Goal: Task Accomplishment & Management: Manage account settings

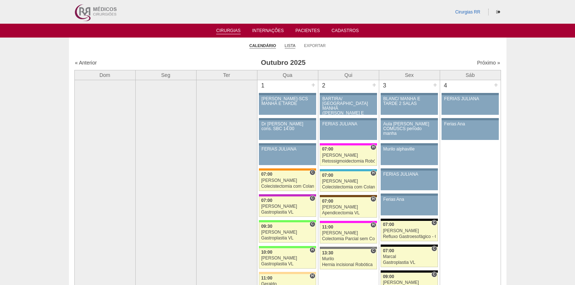
click at [288, 45] on link "Lista" at bounding box center [290, 45] width 11 height 5
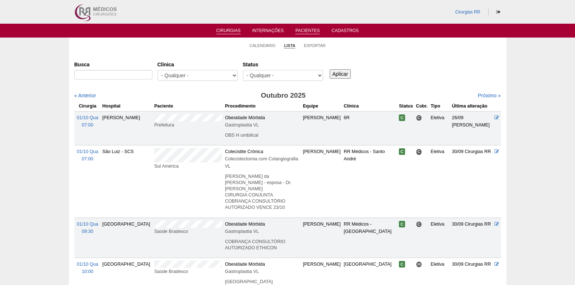
click at [308, 31] on link "Pacientes" at bounding box center [307, 31] width 24 height 6
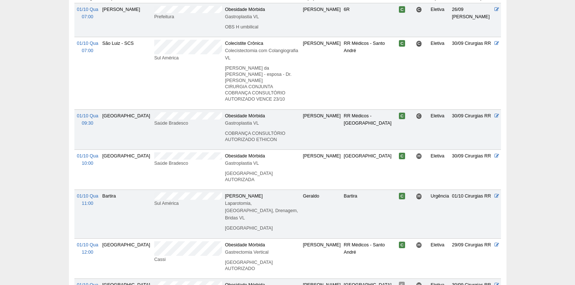
scroll to position [109, 0]
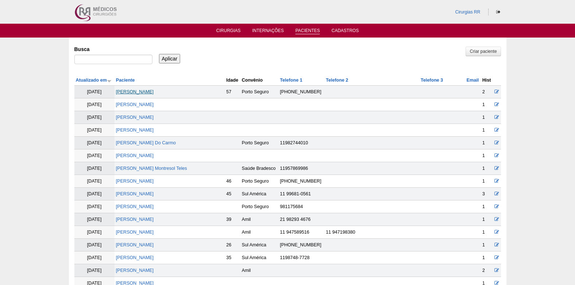
click at [143, 93] on link "marli veroni cabelo" at bounding box center [135, 91] width 38 height 5
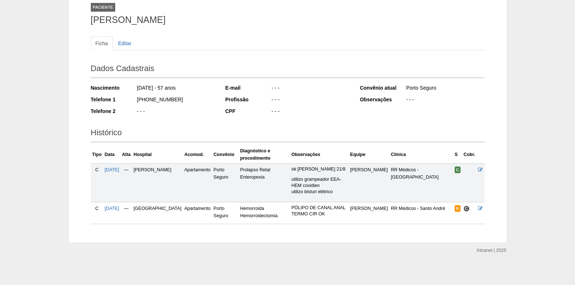
scroll to position [49, 0]
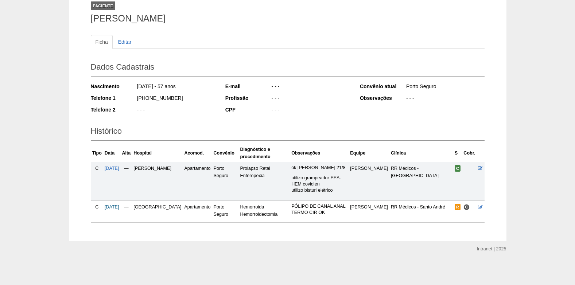
click at [114, 209] on span "13/11/2025" at bounding box center [112, 207] width 15 height 5
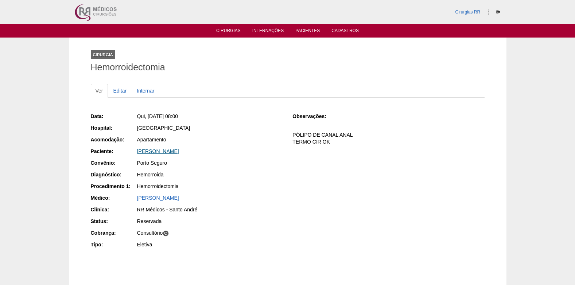
click at [162, 152] on link "marli veroni cabelo" at bounding box center [158, 151] width 42 height 6
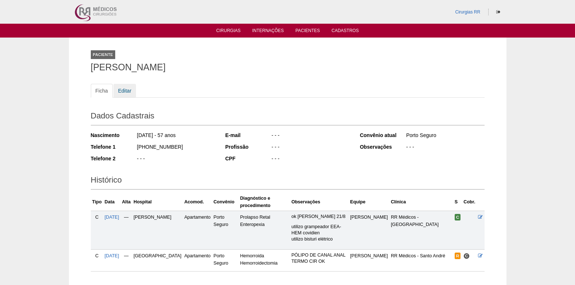
click at [119, 91] on link "Editar" at bounding box center [124, 91] width 23 height 14
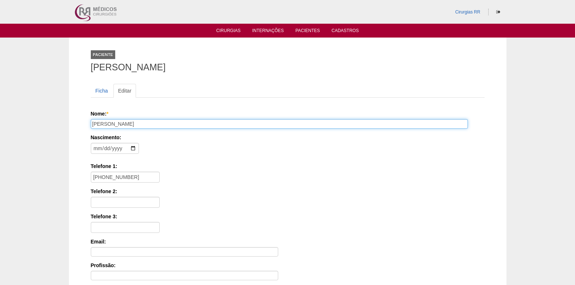
drag, startPoint x: 141, startPoint y: 125, endPoint x: 85, endPoint y: 121, distance: 56.3
click at [85, 121] on div "Paciente [PERSON_NAME] Ficha Editar Nome: * [PERSON_NAME] Nascimento: [DEMOGRAP…" at bounding box center [287, 220] width 405 height 364
click at [96, 122] on input "[PERSON_NAME]" at bounding box center [279, 123] width 377 height 9
click at [94, 124] on input "[PERSON_NAME]" at bounding box center [279, 123] width 377 height 9
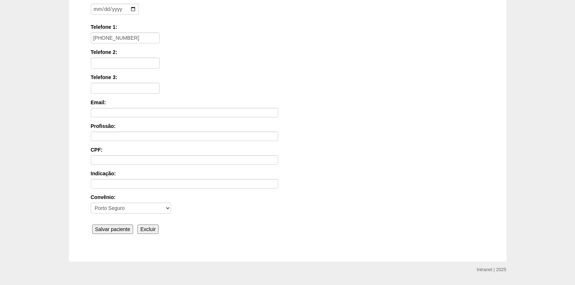
scroll to position [160, 0]
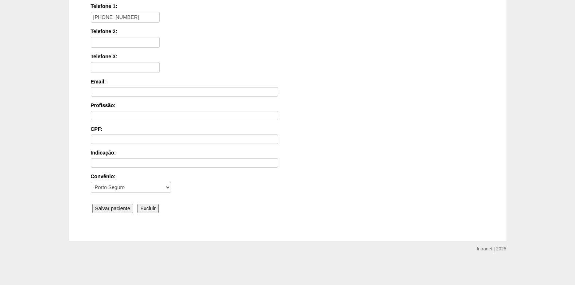
type input "[PERSON_NAME]"
click at [122, 208] on input "Salvar paciente" at bounding box center [112, 208] width 41 height 9
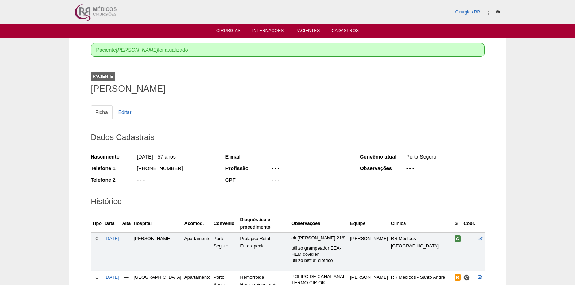
scroll to position [70, 0]
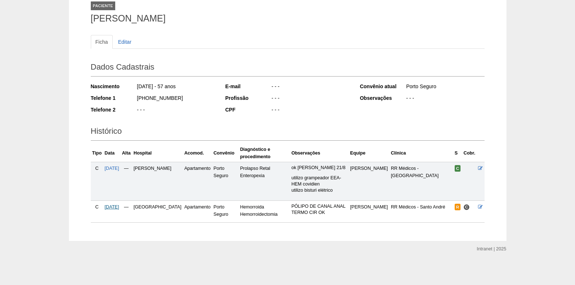
click at [119, 207] on span "13/11/2025" at bounding box center [112, 207] width 15 height 5
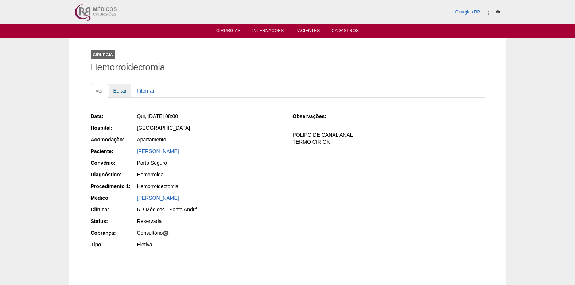
click at [121, 90] on link "Editar" at bounding box center [120, 91] width 23 height 14
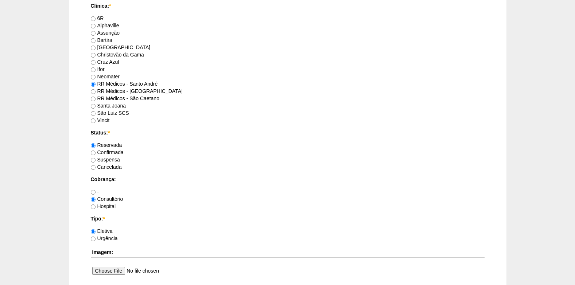
scroll to position [474, 0]
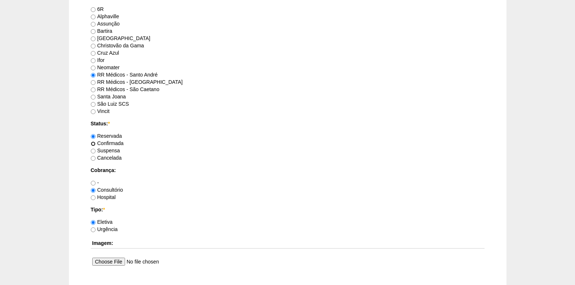
click at [93, 143] on input "Confirmada" at bounding box center [93, 144] width 5 height 5
radio input "true"
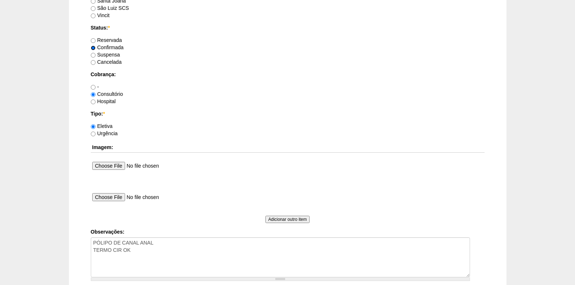
scroll to position [584, 0]
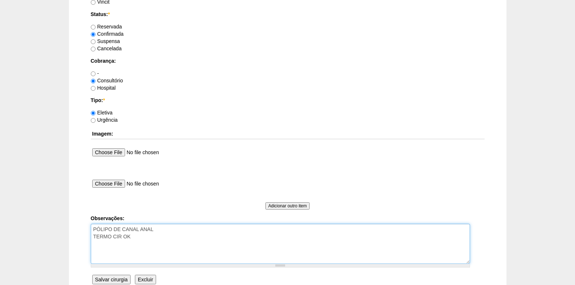
click at [146, 250] on textarea "PÓLIPO DE CANAL ANAL TERMO CIR OK" at bounding box center [280, 244] width 379 height 40
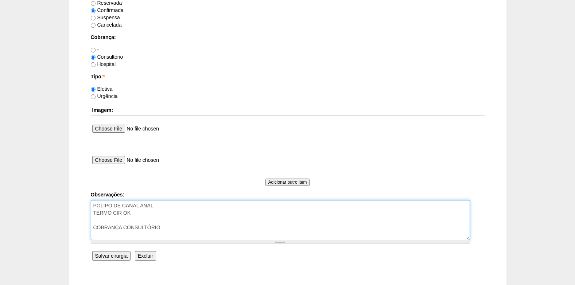
scroll to position [620, 0]
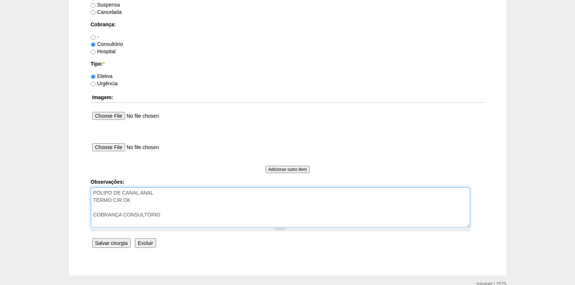
type textarea "PÓLIPO DE CANAL ANAL TERMO CIR OK COBRANÇA CONSULTÓRIO"
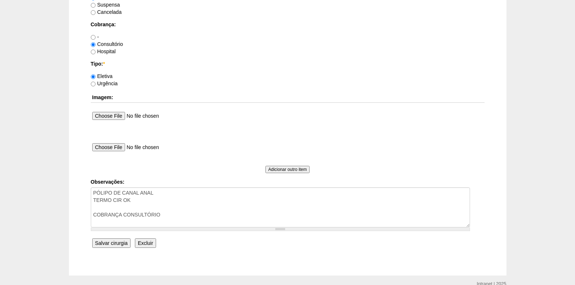
click at [100, 243] on input "Salvar cirurgia" at bounding box center [111, 243] width 38 height 9
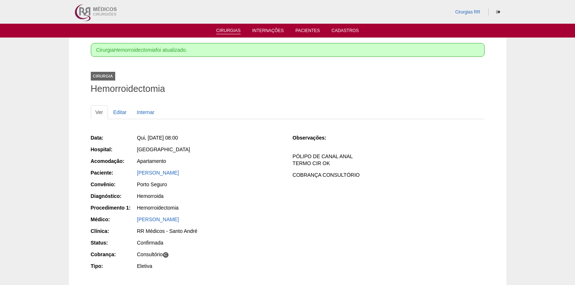
click at [227, 30] on link "Cirurgias" at bounding box center [228, 31] width 24 height 6
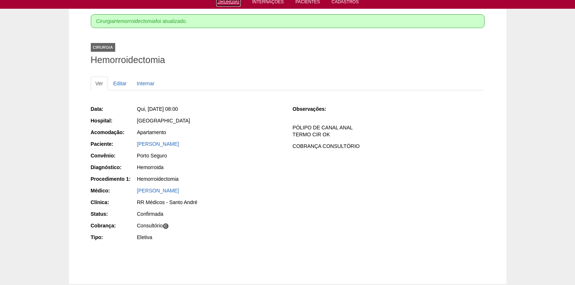
scroll to position [72, 0]
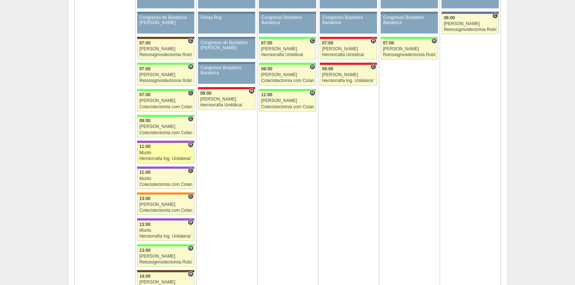
scroll to position [1277, 0]
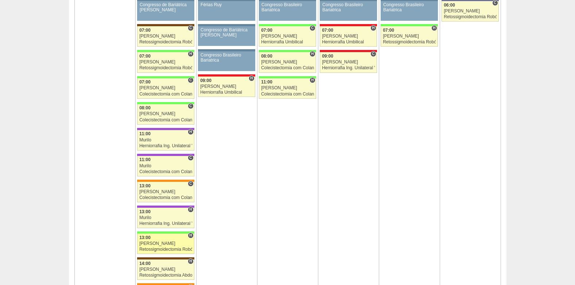
click at [167, 242] on div "Bruno" at bounding box center [165, 243] width 53 height 5
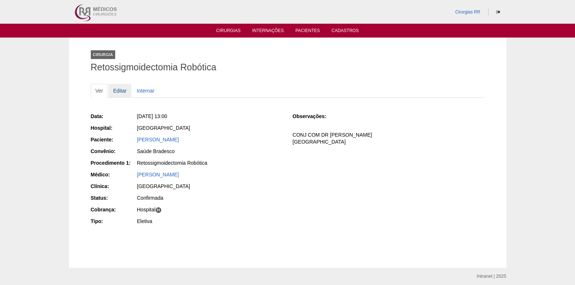
click at [122, 89] on link "Editar" at bounding box center [120, 91] width 23 height 14
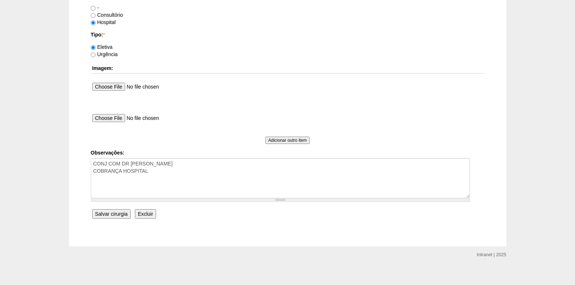
scroll to position [655, 0]
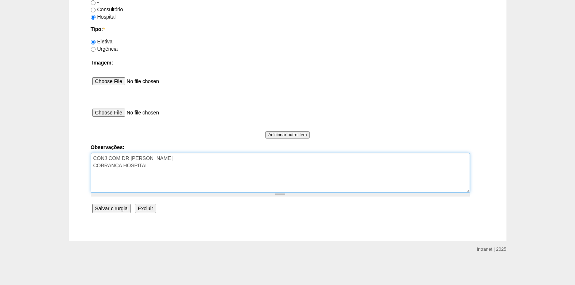
click at [166, 170] on textarea "CONJ COM DR ROGERS COBRANÇA HOSPITAL" at bounding box center [280, 173] width 379 height 40
type textarea "CONJ COM DR ROGERS COBRANÇA HOSPITAL AUTORIZADO"
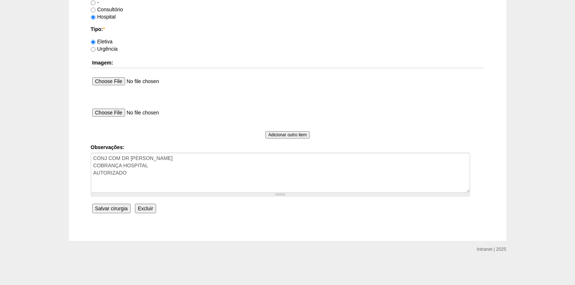
click at [122, 205] on input "Salvar cirurgia" at bounding box center [111, 208] width 38 height 9
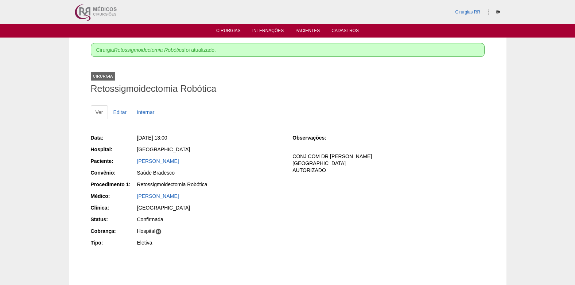
click at [222, 29] on link "Cirurgias" at bounding box center [228, 31] width 24 height 6
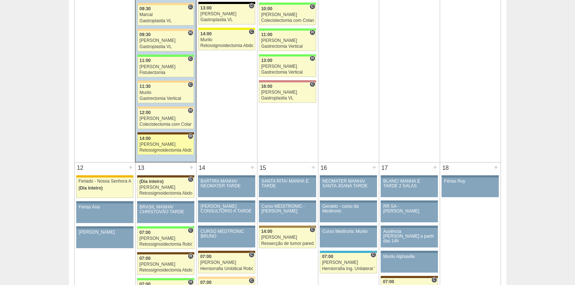
scroll to position [584, 0]
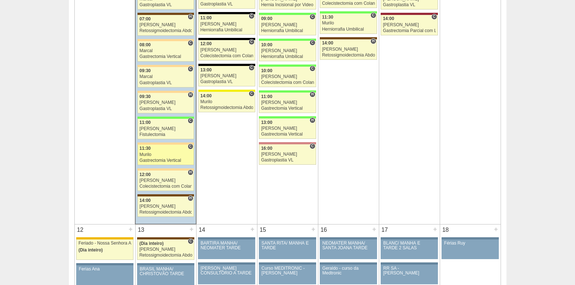
click at [153, 156] on div "Murilo" at bounding box center [166, 154] width 53 height 5
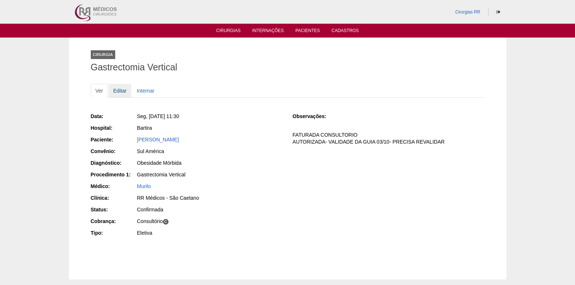
click at [118, 90] on link "Editar" at bounding box center [120, 91] width 23 height 14
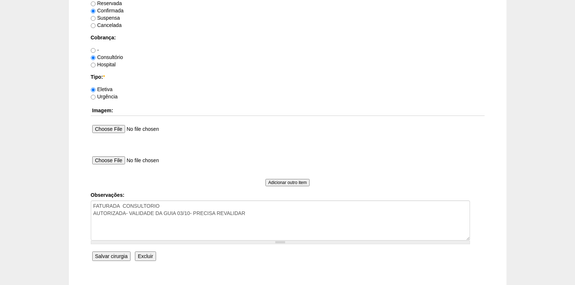
scroll to position [620, 0]
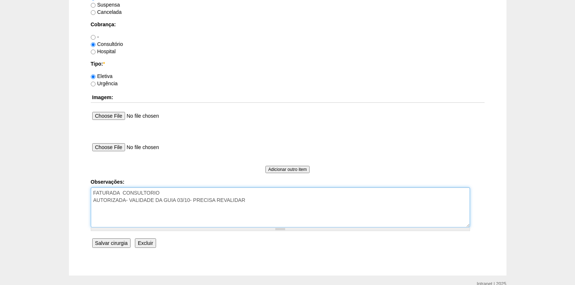
drag, startPoint x: 257, startPoint y: 203, endPoint x: 125, endPoint y: 203, distance: 132.1
click at [125, 203] on textarea "FATURADA CONSULTORIO AUTORIZADA- VALIDADE DA GUIA 03/10- PRECISA REVALIDAR" at bounding box center [280, 208] width 379 height 40
type textarea "FATURADA CONSULTORIO AUTORIZADA VENCE 05/11"
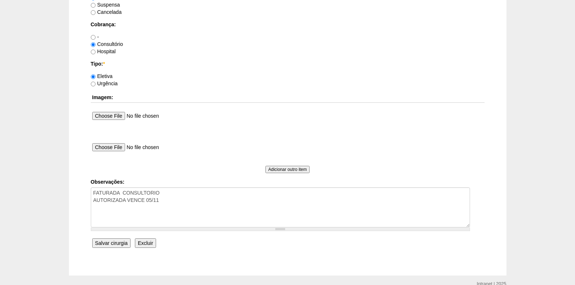
click at [106, 243] on input "Salvar cirurgia" at bounding box center [111, 243] width 38 height 9
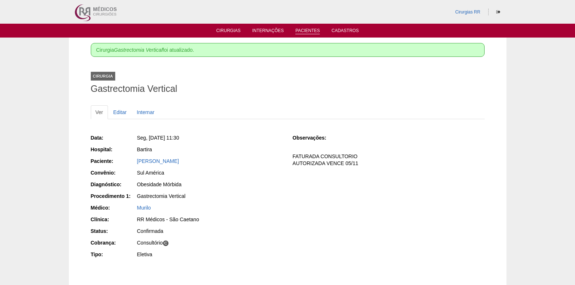
click at [305, 31] on link "Pacientes" at bounding box center [307, 31] width 24 height 6
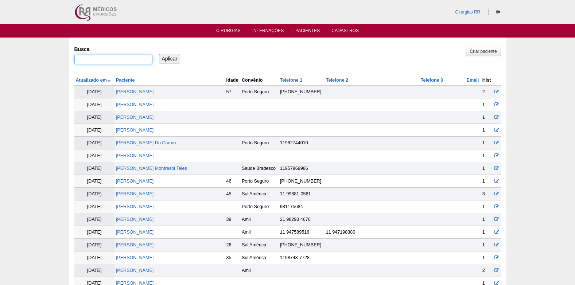
click at [137, 62] on input "Busca" at bounding box center [113, 59] width 78 height 9
type input "[PERSON_NAME]"
click at [175, 56] on input "Aplicar" at bounding box center [170, 58] width 22 height 9
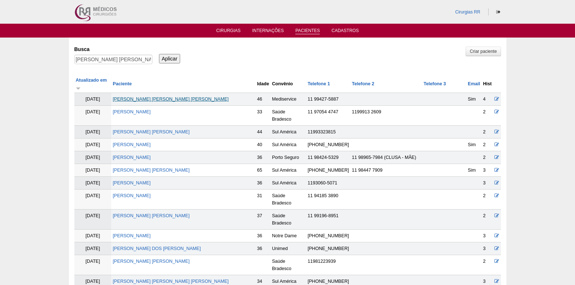
click at [171, 97] on link "[PERSON_NAME]" at bounding box center [171, 99] width 116 height 5
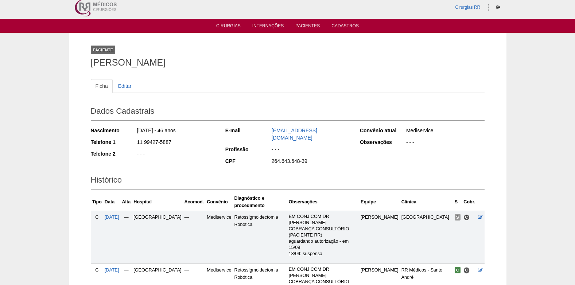
scroll to position [51, 0]
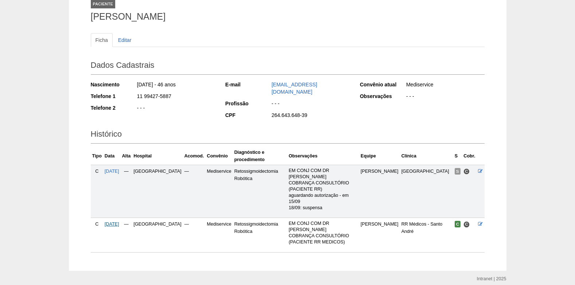
click at [119, 222] on span "[DATE]" at bounding box center [112, 224] width 15 height 5
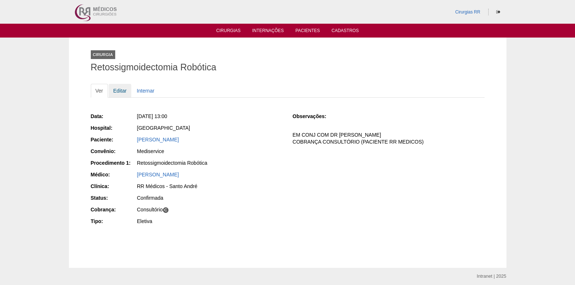
click at [116, 90] on link "Editar" at bounding box center [120, 91] width 23 height 14
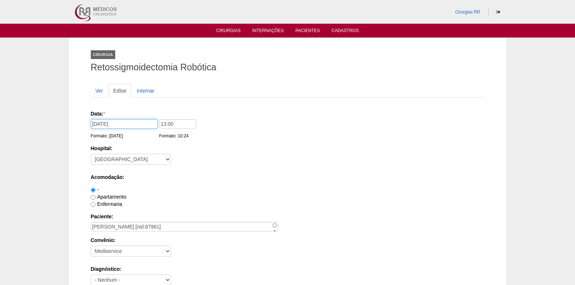
drag, startPoint x: 132, startPoint y: 126, endPoint x: 82, endPoint y: 126, distance: 50.0
type input "24/11/2025"
drag, startPoint x: 176, startPoint y: 125, endPoint x: 150, endPoint y: 127, distance: 26.0
click at [150, 117] on div "Data: * 24/11/2025 Formato: 06/10/2025 13:00 Formato: 10:24" at bounding box center [286, 113] width 391 height 7
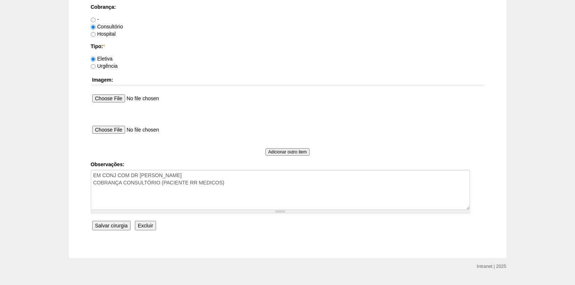
scroll to position [655, 0]
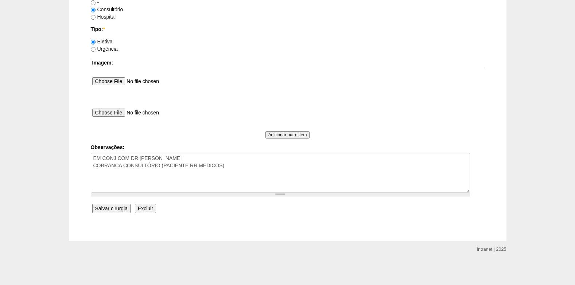
type input "07:00"
click at [117, 209] on input "Salvar cirurgia" at bounding box center [111, 208] width 38 height 9
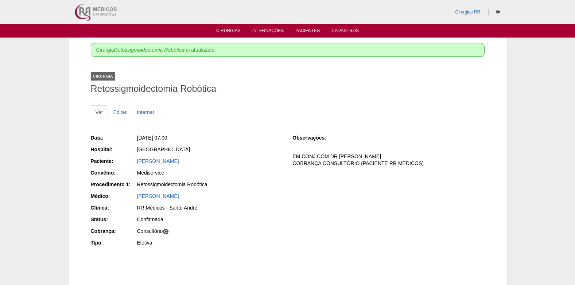
click at [220, 32] on link "Cirurgias" at bounding box center [228, 31] width 24 height 6
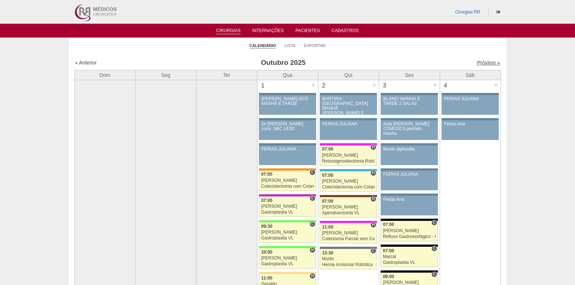
click at [486, 63] on link "Próximo »" at bounding box center [488, 63] width 23 height 6
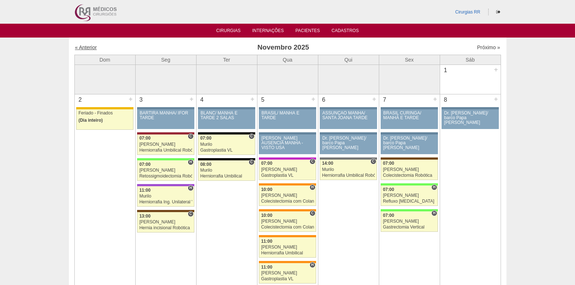
click at [90, 47] on link "« Anterior" at bounding box center [86, 48] width 22 height 6
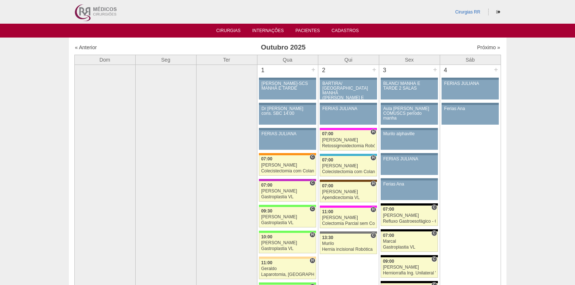
click at [482, 44] on div "Próximo »" at bounding box center [449, 47] width 102 height 7
click at [483, 50] on link "Próximo »" at bounding box center [488, 48] width 23 height 6
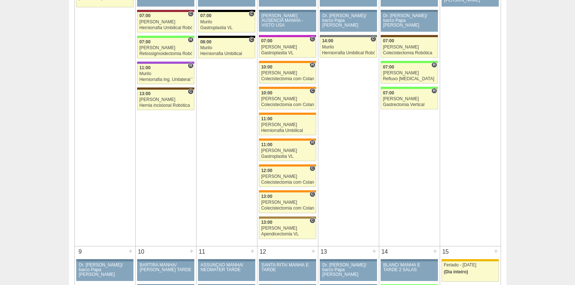
scroll to position [109, 0]
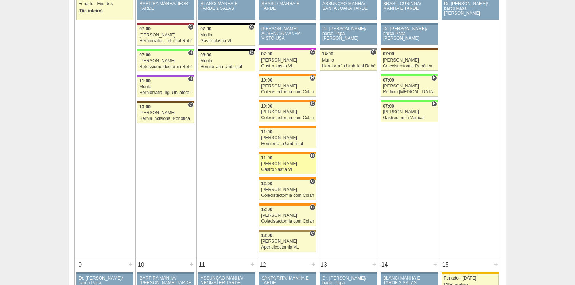
click at [283, 162] on div "[PERSON_NAME]" at bounding box center [287, 164] width 53 height 5
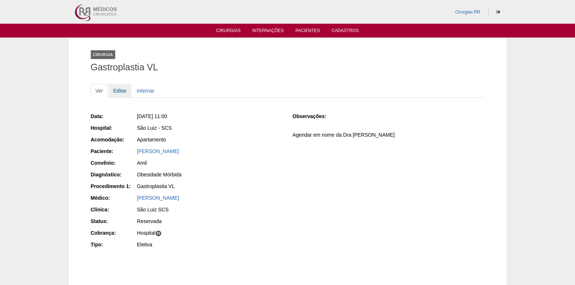
click at [115, 89] on link "Editar" at bounding box center [120, 91] width 23 height 14
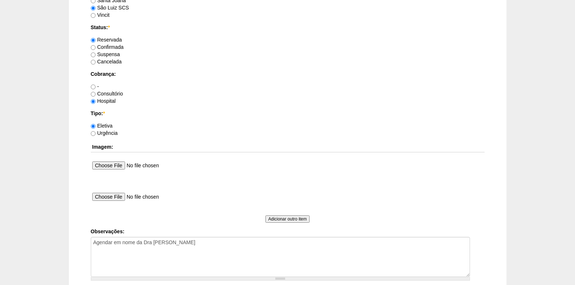
scroll to position [584, 0]
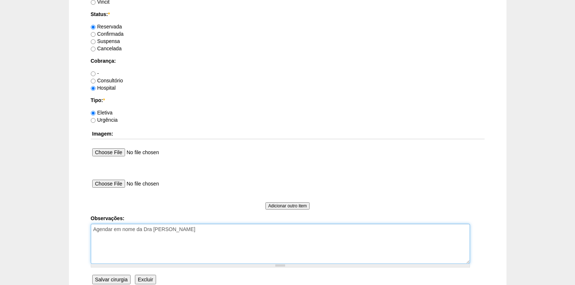
drag, startPoint x: 203, startPoint y: 232, endPoint x: 216, endPoint y: 230, distance: 12.7
click at [205, 232] on textarea "Agendar em nome da Dra [PERSON_NAME]" at bounding box center [280, 244] width 379 height 40
type textarea "Agendar em nome da Dra Ana Paula COBRANÇA HOSPITAL AUTORIZADO"
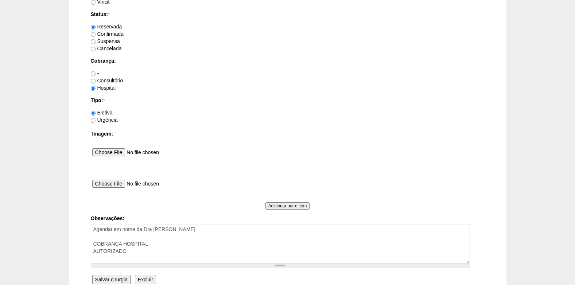
click at [109, 281] on input "Salvar cirurgia" at bounding box center [111, 279] width 38 height 9
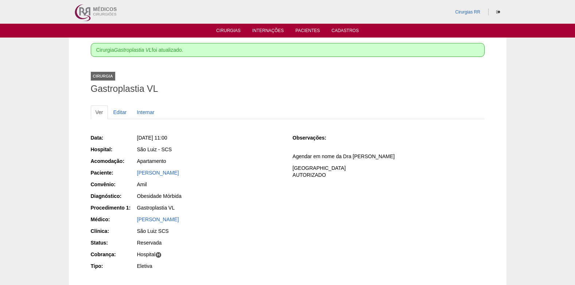
click at [165, 176] on div "[PERSON_NAME]" at bounding box center [210, 172] width 146 height 7
click at [167, 173] on link "[PERSON_NAME]" at bounding box center [158, 173] width 42 height 6
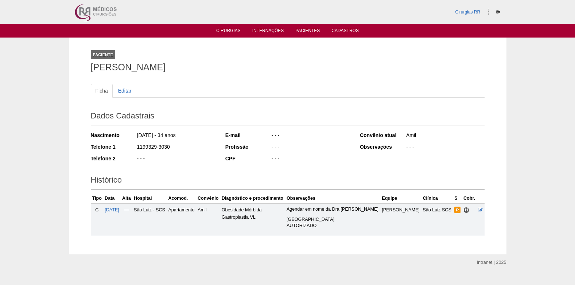
drag, startPoint x: 174, startPoint y: 147, endPoint x: 136, endPoint y: 148, distance: 37.6
click at [136, 148] on div "1199329-3030" at bounding box center [175, 147] width 79 height 9
copy div "1199329-3030"
